Goal: Task Accomplishment & Management: Use online tool/utility

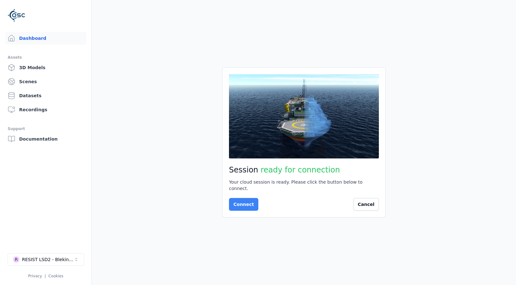
click at [246, 203] on button "Connect" at bounding box center [243, 204] width 29 height 13
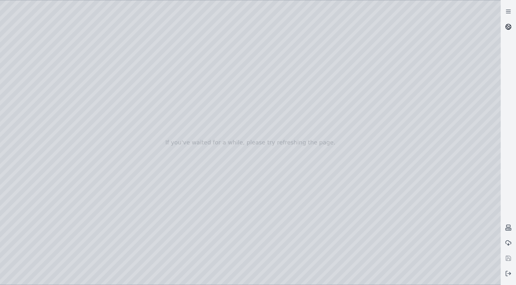
click at [504, 27] on link at bounding box center [507, 26] width 15 height 15
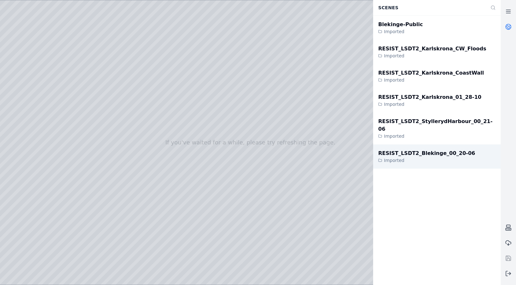
click at [431, 150] on div "RESIST_LSDT2_Blekinge_00_20-06" at bounding box center [426, 154] width 97 height 8
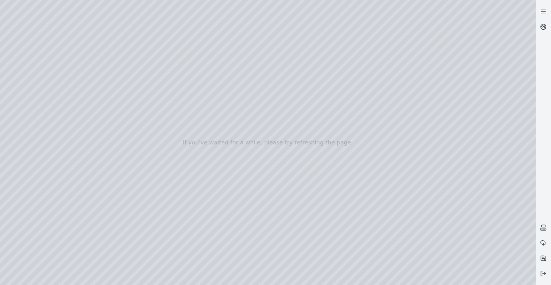
click at [458, 198] on div at bounding box center [268, 142] width 536 height 284
click at [468, 247] on div at bounding box center [268, 142] width 536 height 284
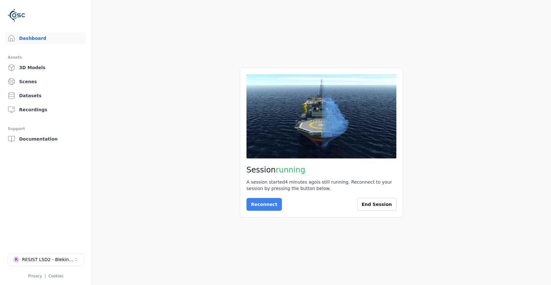
click at [265, 206] on button "Reconnect" at bounding box center [263, 204] width 35 height 13
